Goal: Transaction & Acquisition: Purchase product/service

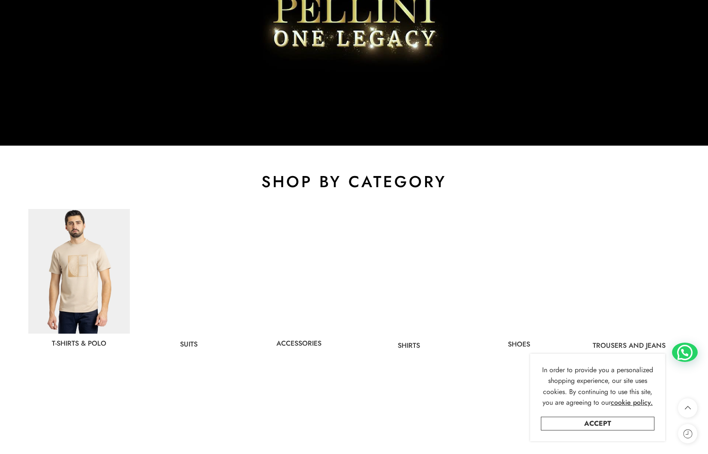
scroll to position [275, 0]
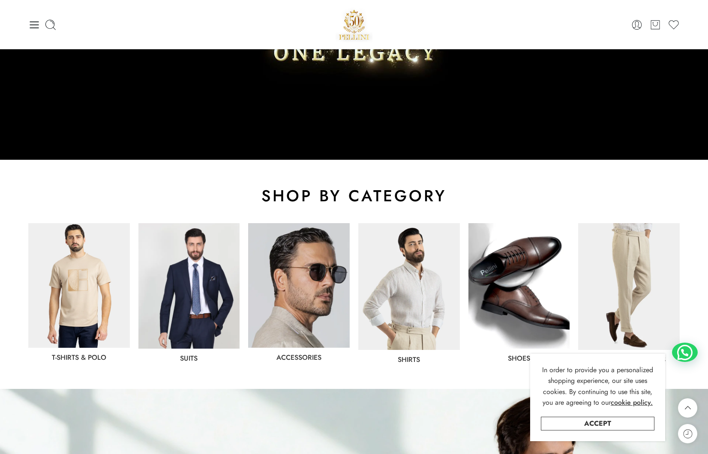
click at [221, 274] on img at bounding box center [189, 286] width 102 height 126
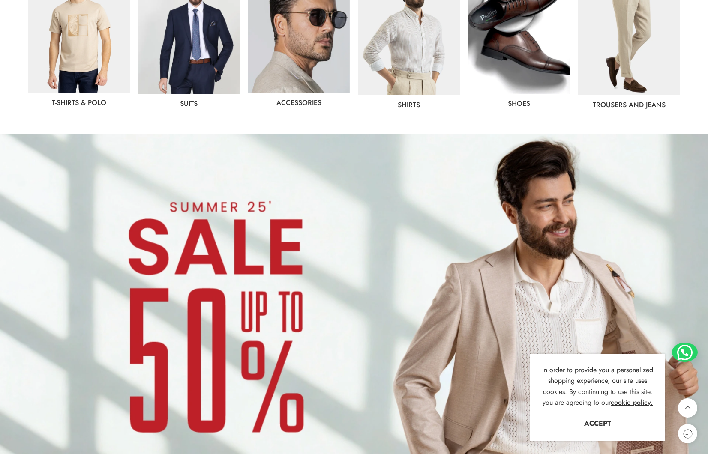
scroll to position [439, 0]
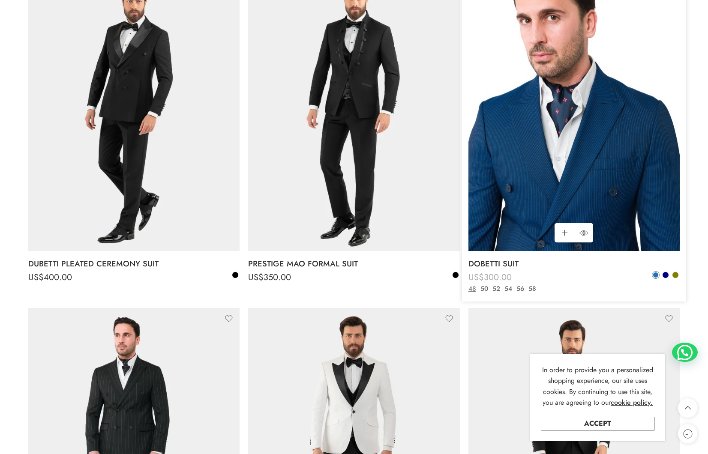
scroll to position [691, 0]
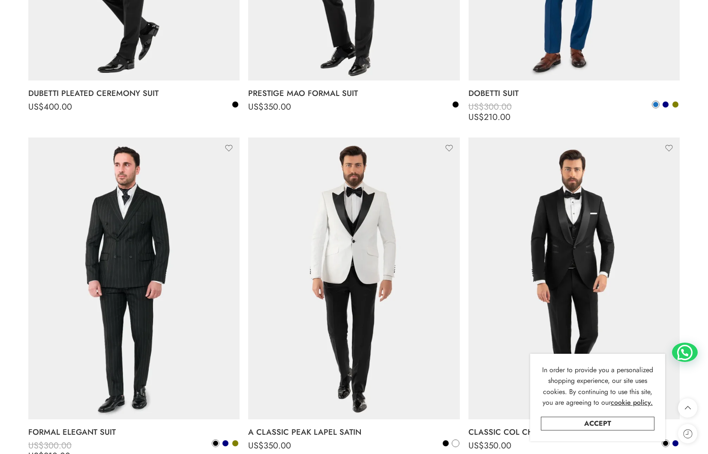
click at [618, 421] on link "Accept" at bounding box center [598, 424] width 114 height 14
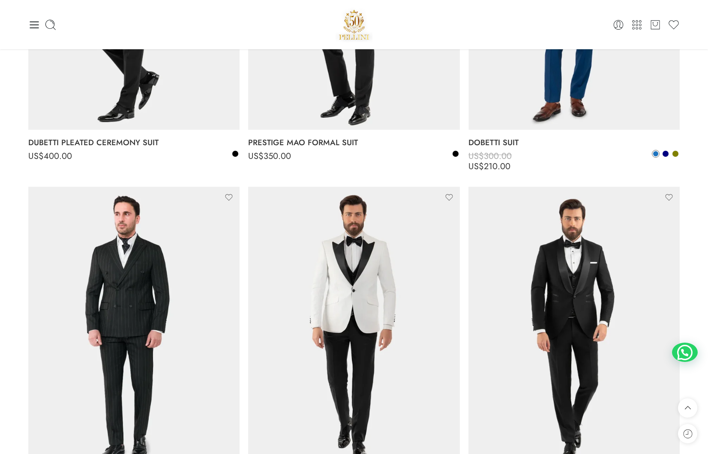
scroll to position [0, 0]
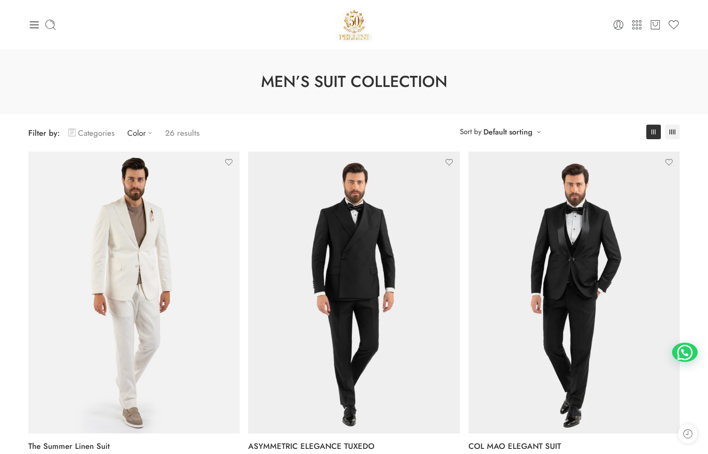
click at [76, 137] on link "Categories" at bounding box center [92, 133] width 46 height 20
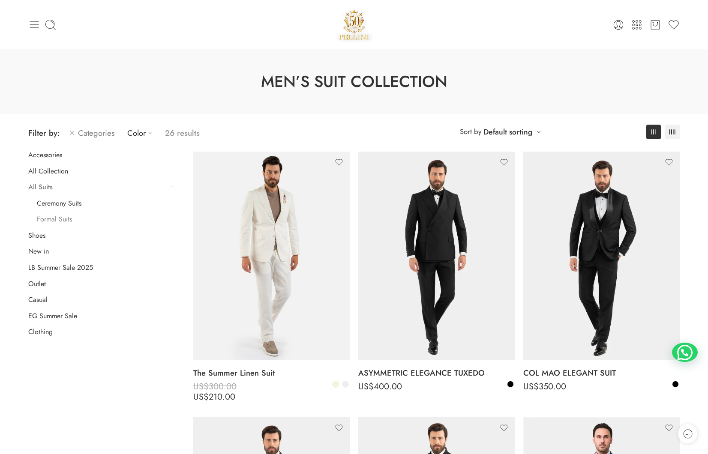
click at [61, 219] on link "Formal Suits" at bounding box center [54, 219] width 35 height 9
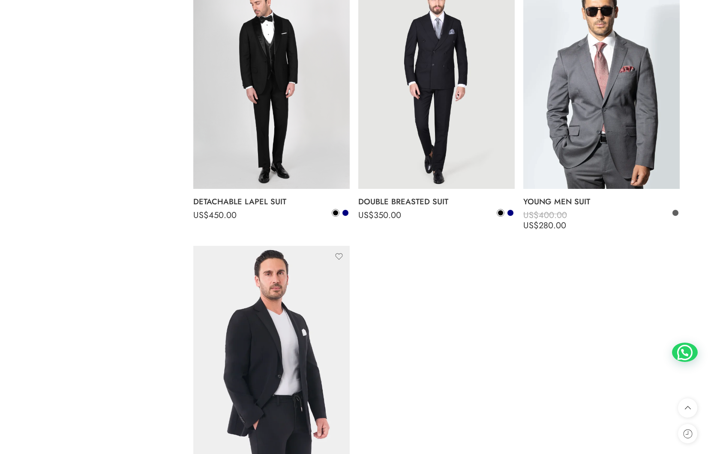
scroll to position [534, 0]
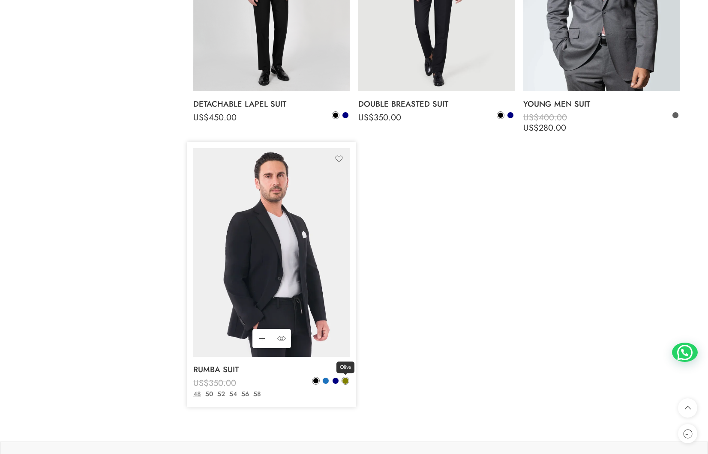
click at [343, 380] on span at bounding box center [345, 381] width 6 height 6
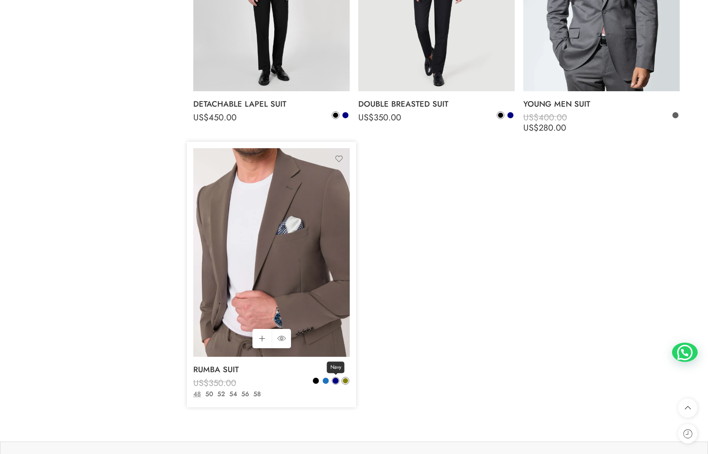
click at [333, 380] on span at bounding box center [335, 381] width 6 height 6
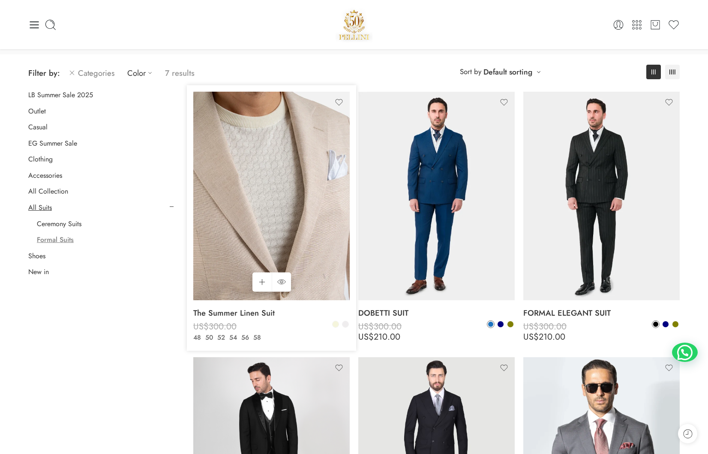
scroll to position [60, 0]
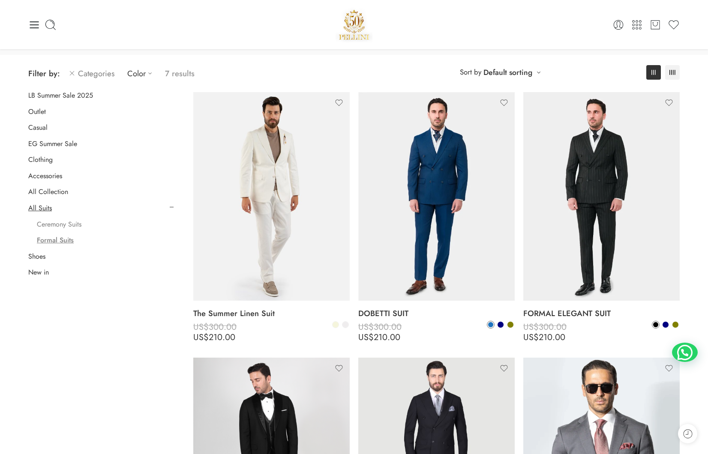
click at [68, 224] on link "Ceremony Suits" at bounding box center [59, 224] width 45 height 9
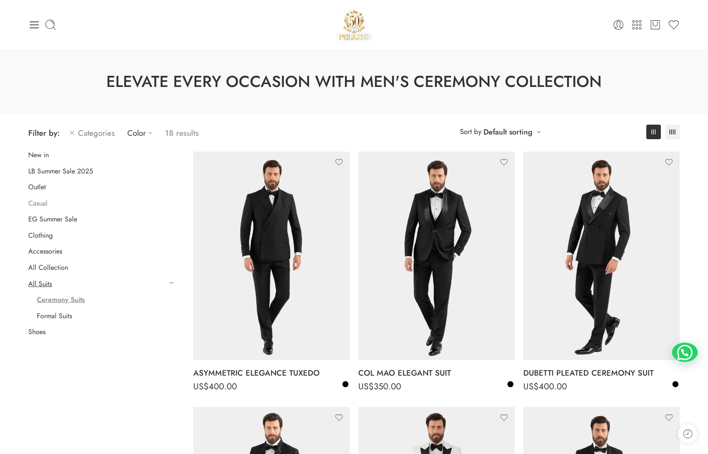
click at [44, 206] on link "Casual" at bounding box center [37, 203] width 19 height 9
